Goal: Information Seeking & Learning: Learn about a topic

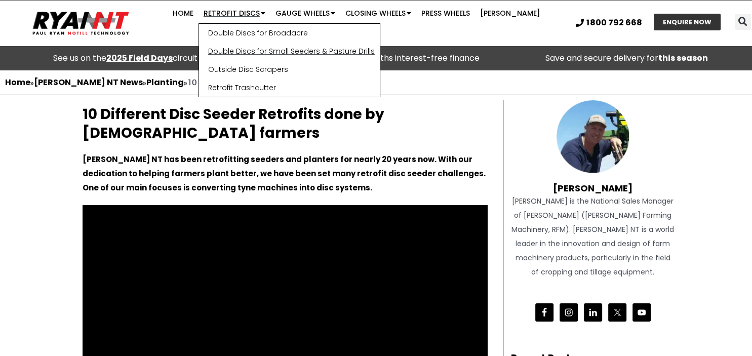
click at [234, 60] on link "Double Discs for Small Seeders & Pasture Drills" at bounding box center [289, 51] width 181 height 18
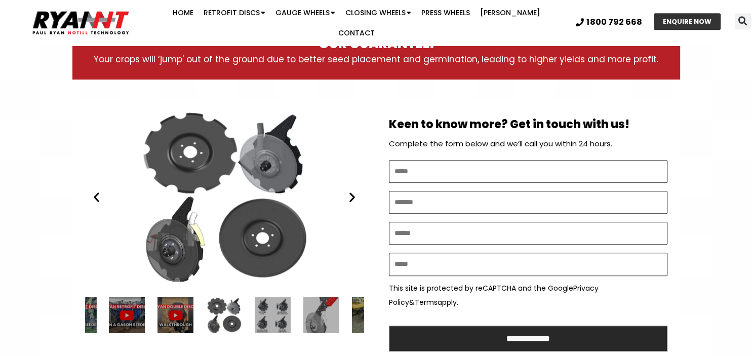
scroll to position [487, 0]
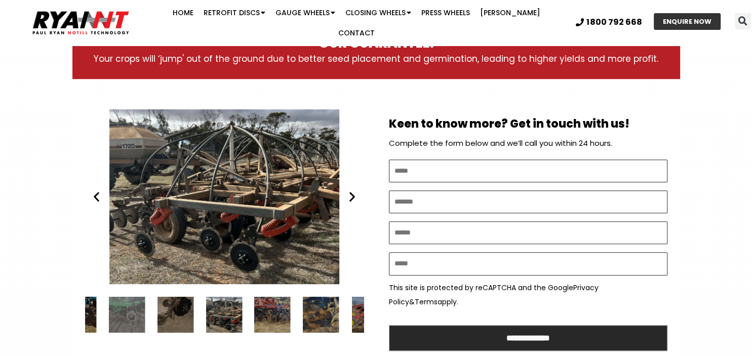
click at [224, 185] on div "Disc seeder - RYAN NT Flexicoil Double Discs" at bounding box center [224, 196] width 278 height 175
click at [352, 190] on icon "Next slide" at bounding box center [352, 196] width 13 height 13
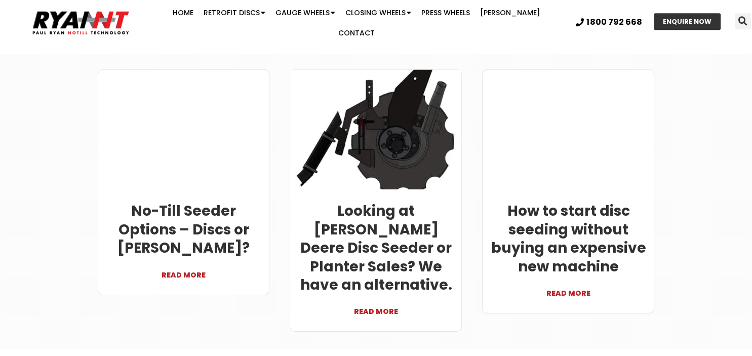
scroll to position [3156, 0]
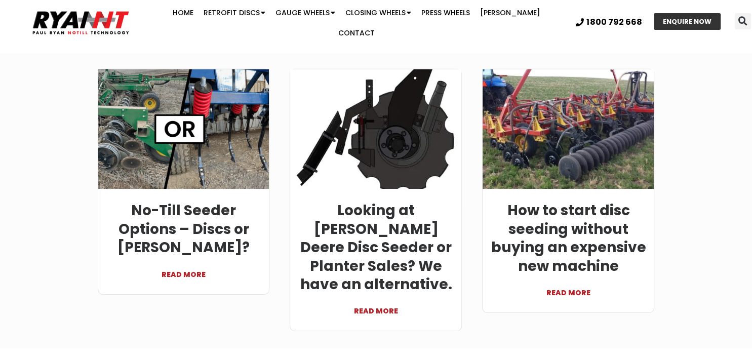
click at [580, 275] on link "READ MORE" at bounding box center [568, 287] width 156 height 24
